Goal: Navigation & Orientation: Understand site structure

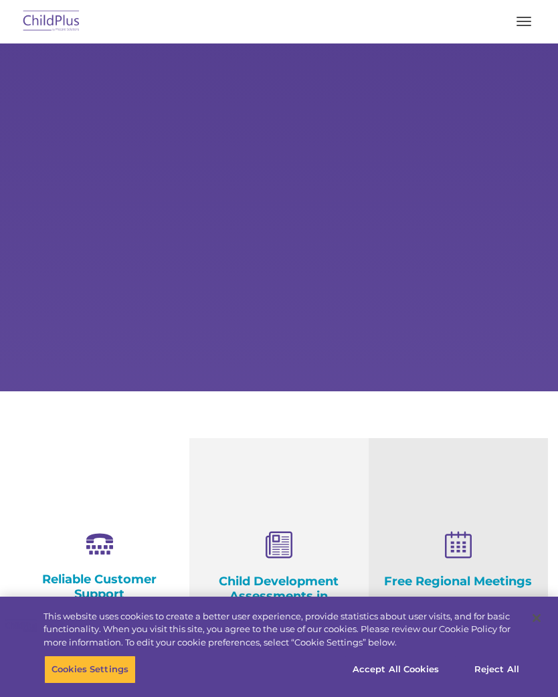
select select "MEDIUM"
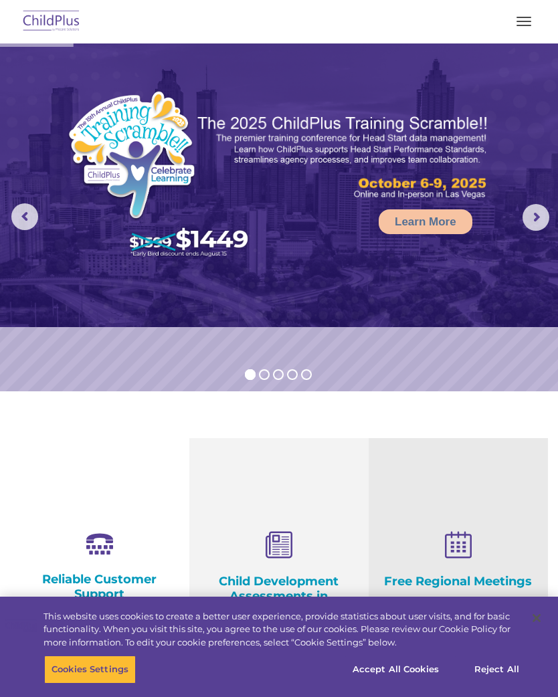
click at [529, 31] on button "button" at bounding box center [524, 21] width 28 height 21
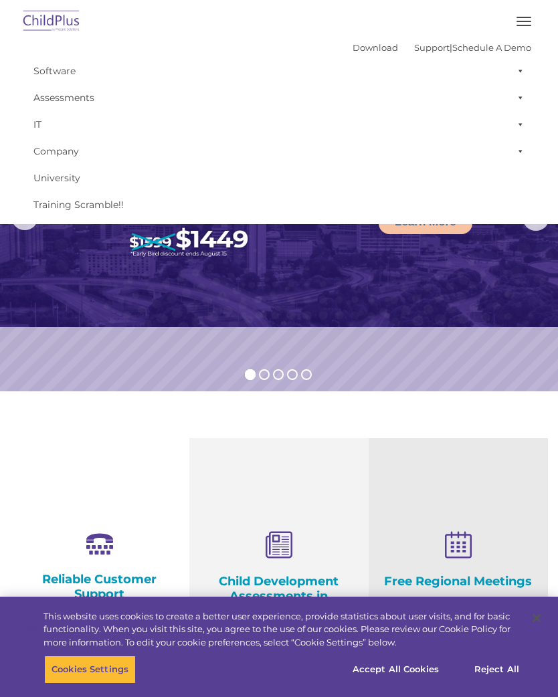
click at [518, 71] on span at bounding box center [517, 71] width 13 height 27
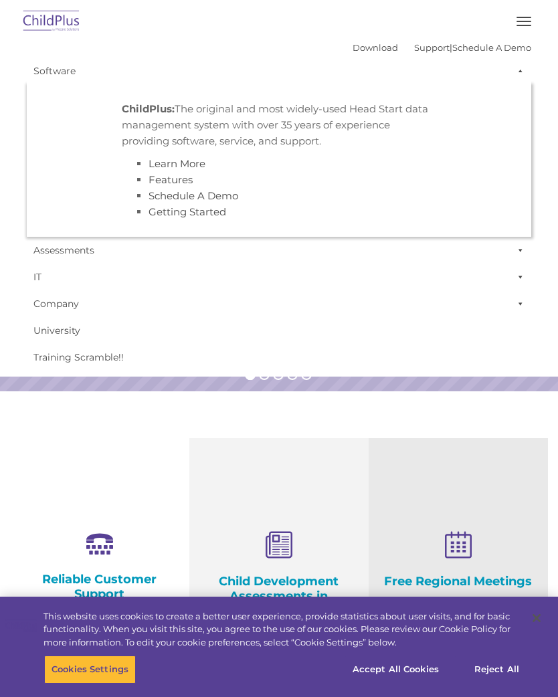
click at [516, 252] on span at bounding box center [517, 250] width 13 height 27
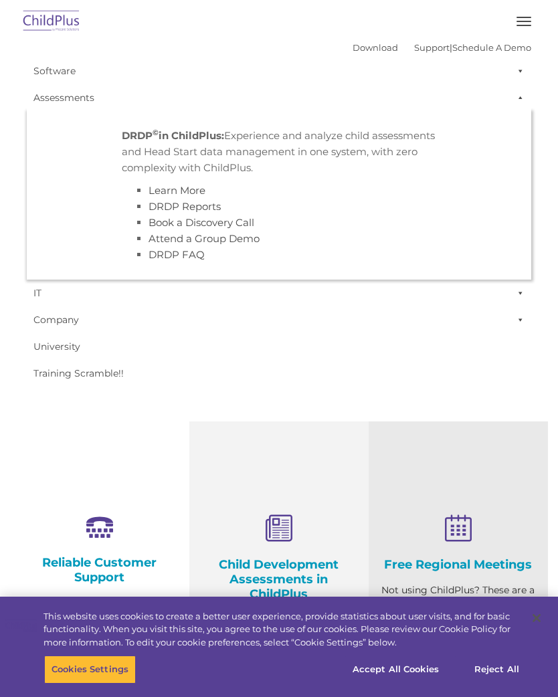
scroll to position [34, 0]
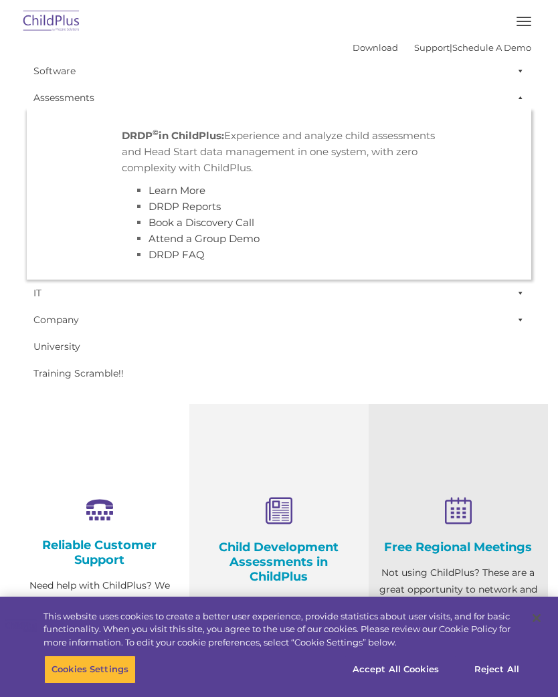
click at [508, 296] on link "IT" at bounding box center [279, 293] width 504 height 27
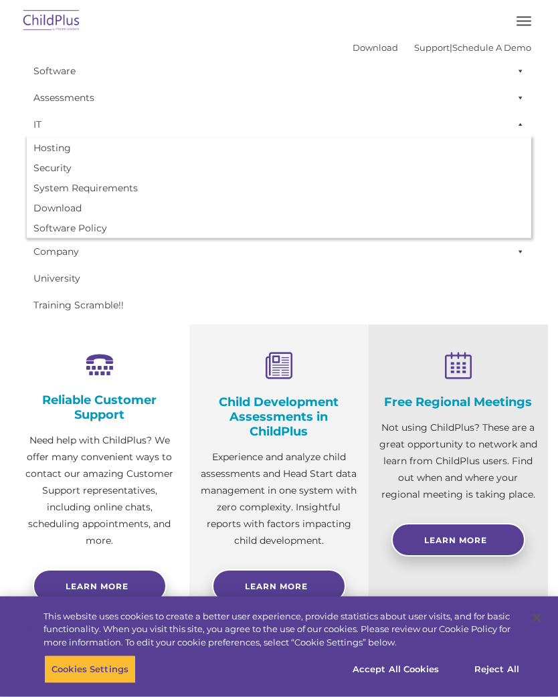
scroll to position [179, 0]
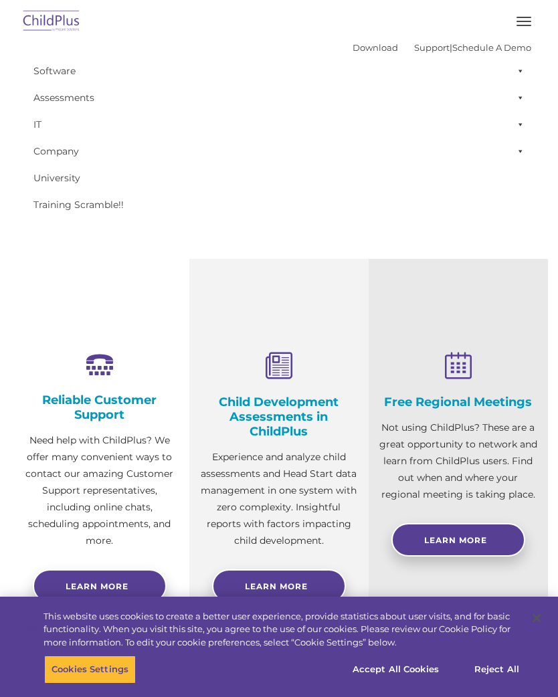
click at [472, 453] on p "Not using ChildPlus? These are a great opportunity to network and learn from Ch…" at bounding box center [458, 461] width 159 height 84
click at [520, 15] on button "button" at bounding box center [524, 21] width 28 height 21
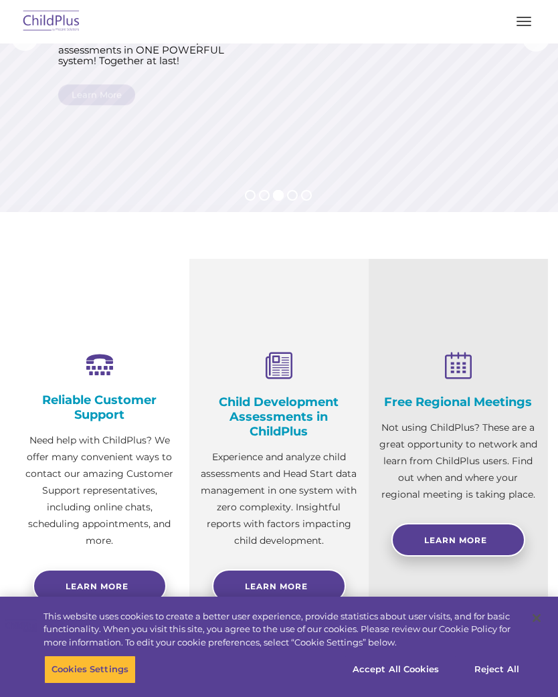
click at [413, 270] on div "Free Regional Meetings Not using ChildPlus? These are a great opportunity to ne…" at bounding box center [458, 464] width 179 height 411
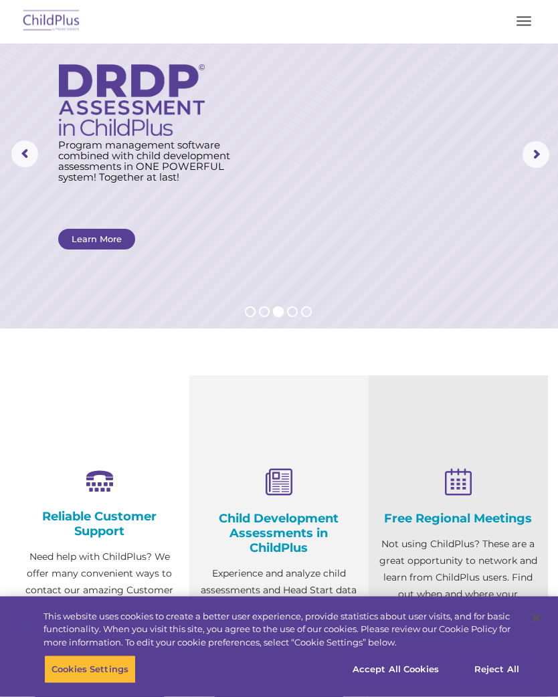
scroll to position [0, 0]
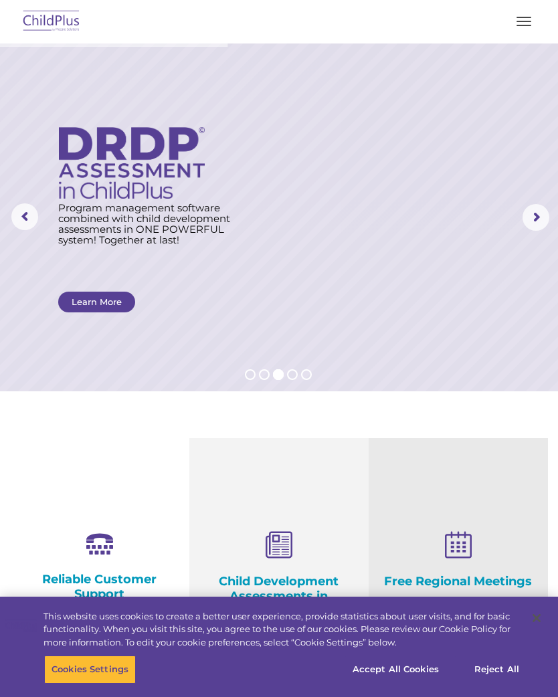
click at [524, 26] on button "button" at bounding box center [524, 21] width 28 height 21
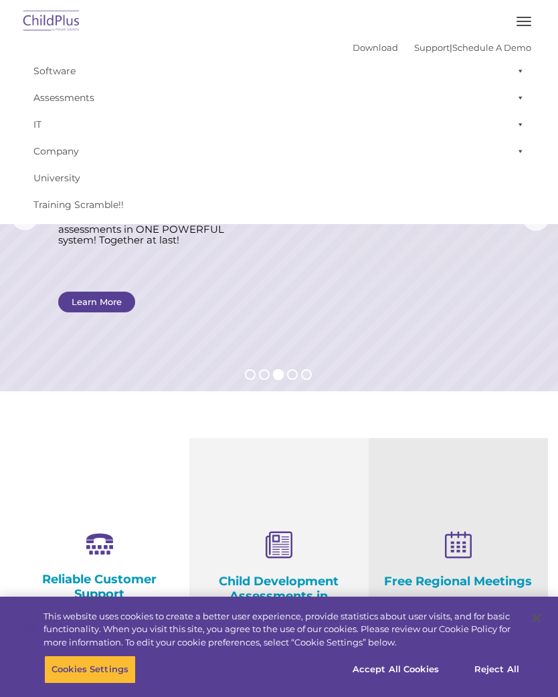
click at [517, 155] on span at bounding box center [517, 151] width 13 height 27
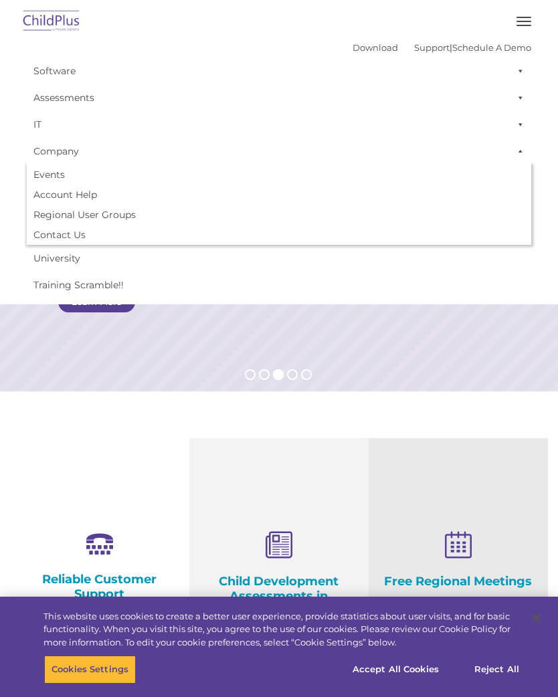
click at [518, 129] on span at bounding box center [517, 124] width 13 height 27
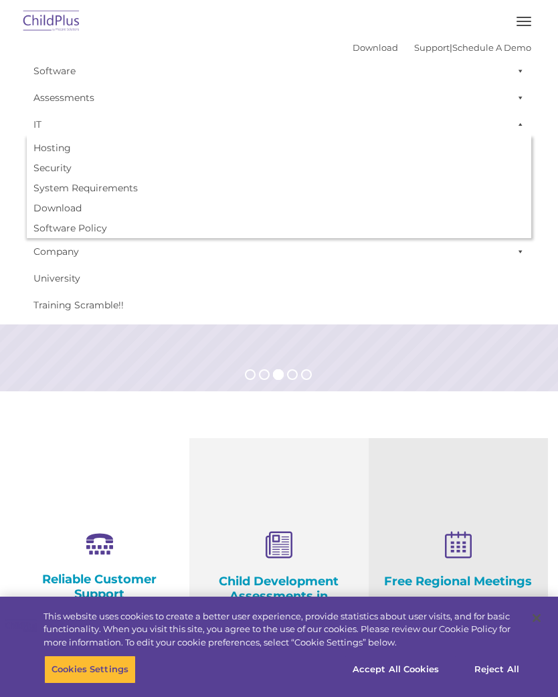
click at [516, 99] on span at bounding box center [517, 97] width 13 height 27
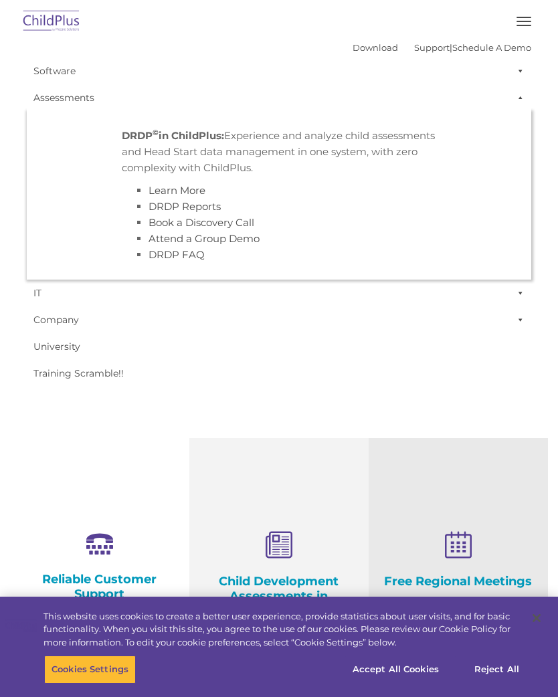
click at [512, 70] on span at bounding box center [517, 71] width 13 height 27
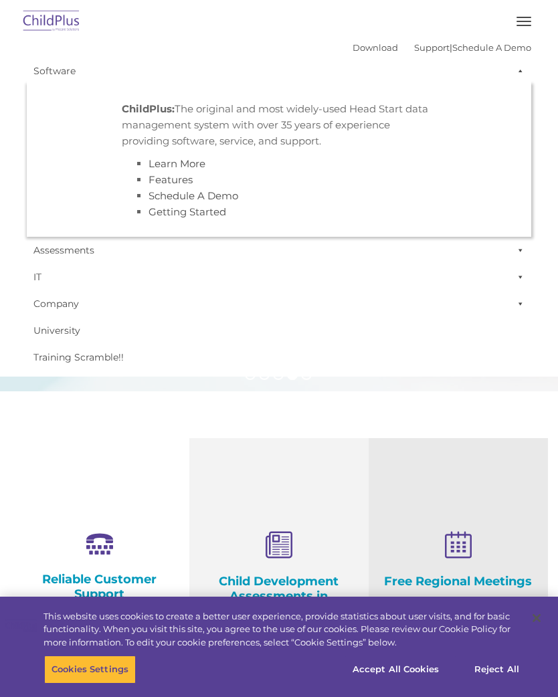
click at [527, 16] on button "button" at bounding box center [524, 21] width 28 height 21
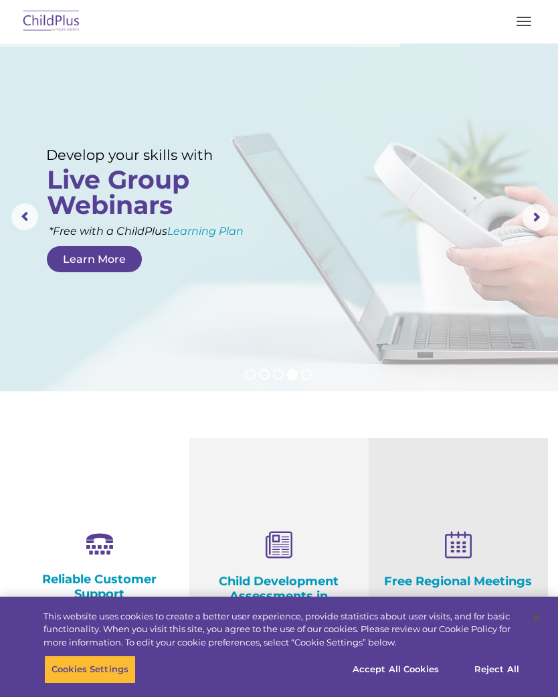
click at [527, 25] on span "button" at bounding box center [523, 25] width 15 height 1
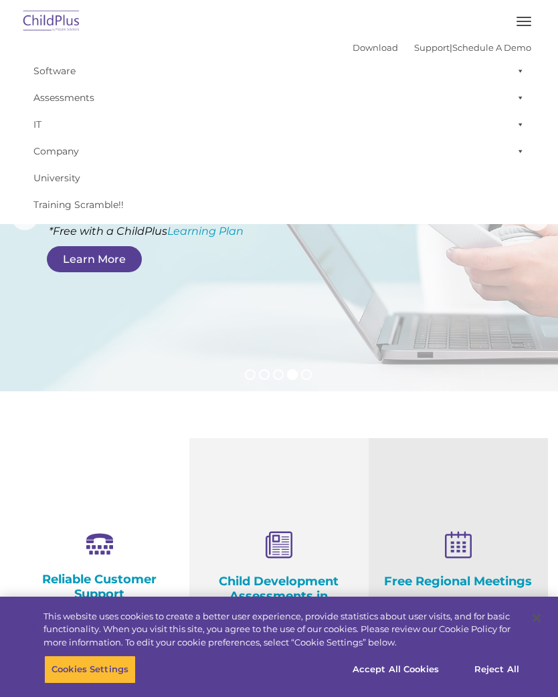
click at [524, 72] on span at bounding box center [517, 71] width 13 height 27
